Goal: Check status: Check status

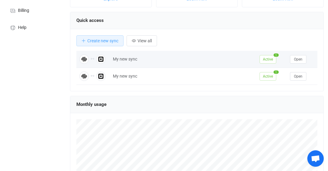
scroll to position [71, 0]
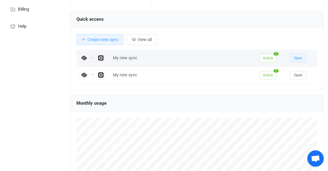
click at [296, 58] on span "Open" at bounding box center [298, 58] width 9 height 4
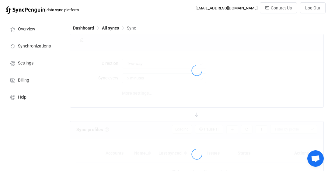
type input "10 minutes"
